Goal: Information Seeking & Learning: Learn about a topic

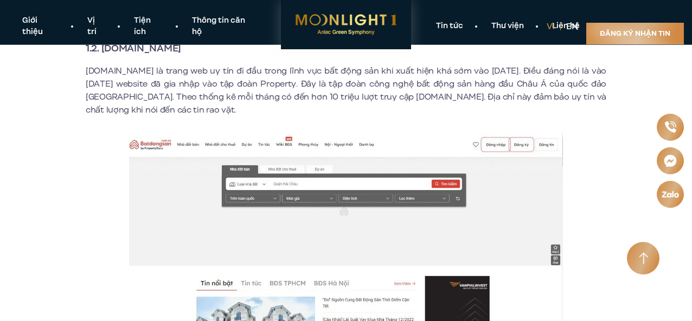
scroll to position [846, 0]
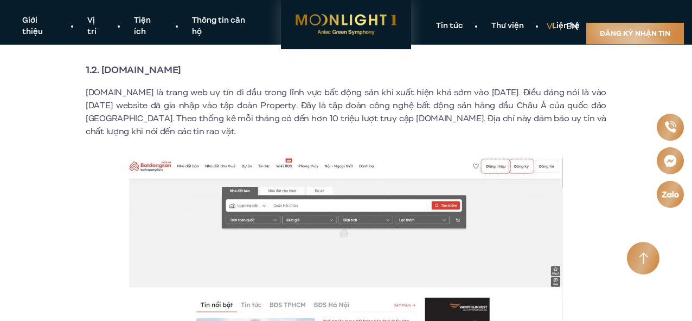
drag, startPoint x: 102, startPoint y: 58, endPoint x: 210, endPoint y: 58, distance: 107.3
click at [210, 62] on h3 "1.2. [DOMAIN_NAME]" at bounding box center [346, 69] width 520 height 15
copy strong "[DOMAIN_NAME]"
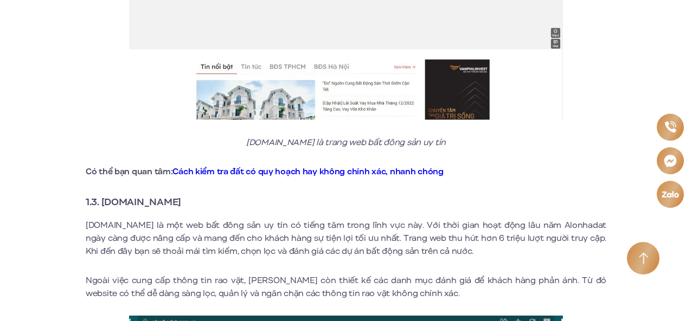
scroll to position [1106, 0]
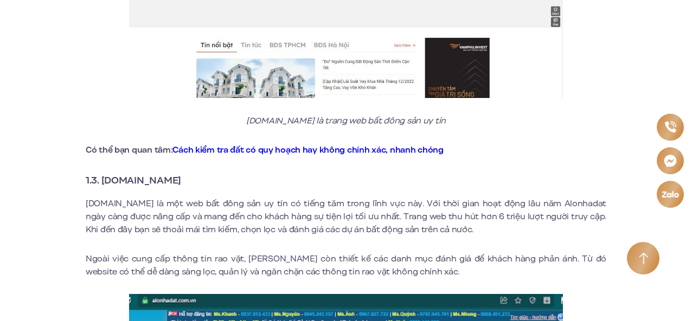
drag, startPoint x: 102, startPoint y: 168, endPoint x: 209, endPoint y: 172, distance: 106.9
click at [209, 173] on h3 "1.3. [DOMAIN_NAME]" at bounding box center [346, 180] width 520 height 15
copy strong "[DOMAIN_NAME]"
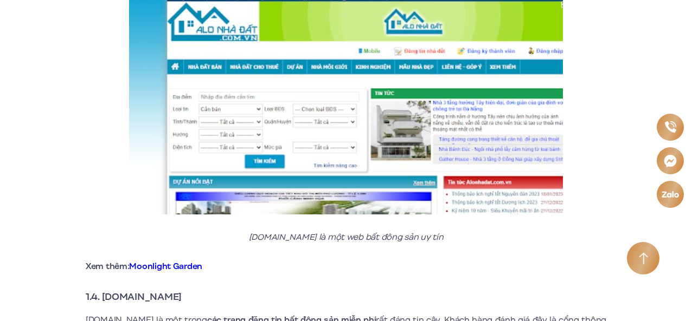
scroll to position [1561, 0]
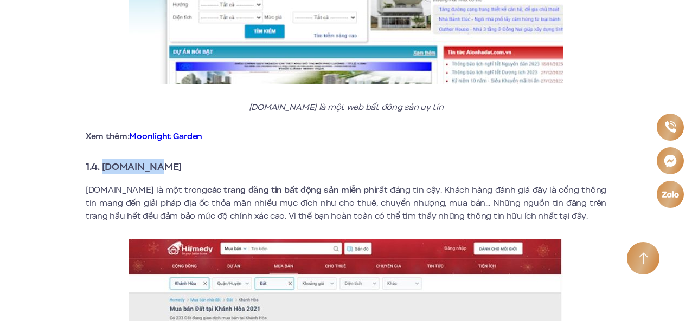
drag, startPoint x: 102, startPoint y: 154, endPoint x: 168, endPoint y: 157, distance: 66.2
click at [168, 159] on h3 "1.4. [DOMAIN_NAME]" at bounding box center [346, 166] width 520 height 15
copy strong "[DOMAIN_NAME]"
click at [278, 132] on p "Xem thêm: Moonlight Garden" at bounding box center [346, 136] width 520 height 13
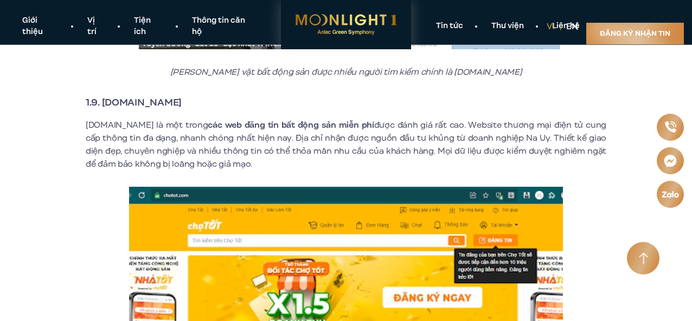
scroll to position [3426, 0]
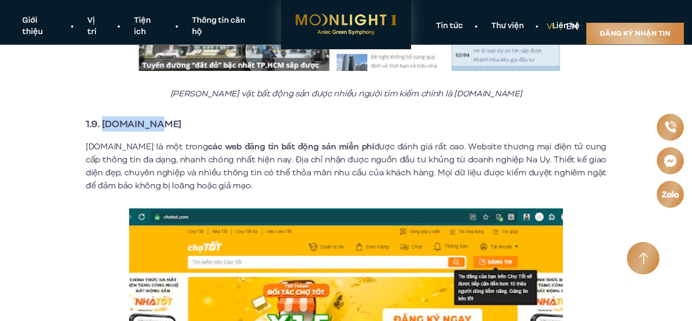
drag, startPoint x: 102, startPoint y: 113, endPoint x: 163, endPoint y: 119, distance: 61.5
click at [163, 119] on h3 "1.9. [DOMAIN_NAME]" at bounding box center [346, 124] width 520 height 15
copy strong "[DOMAIN_NAME]"
